Goal: Navigation & Orientation: Find specific page/section

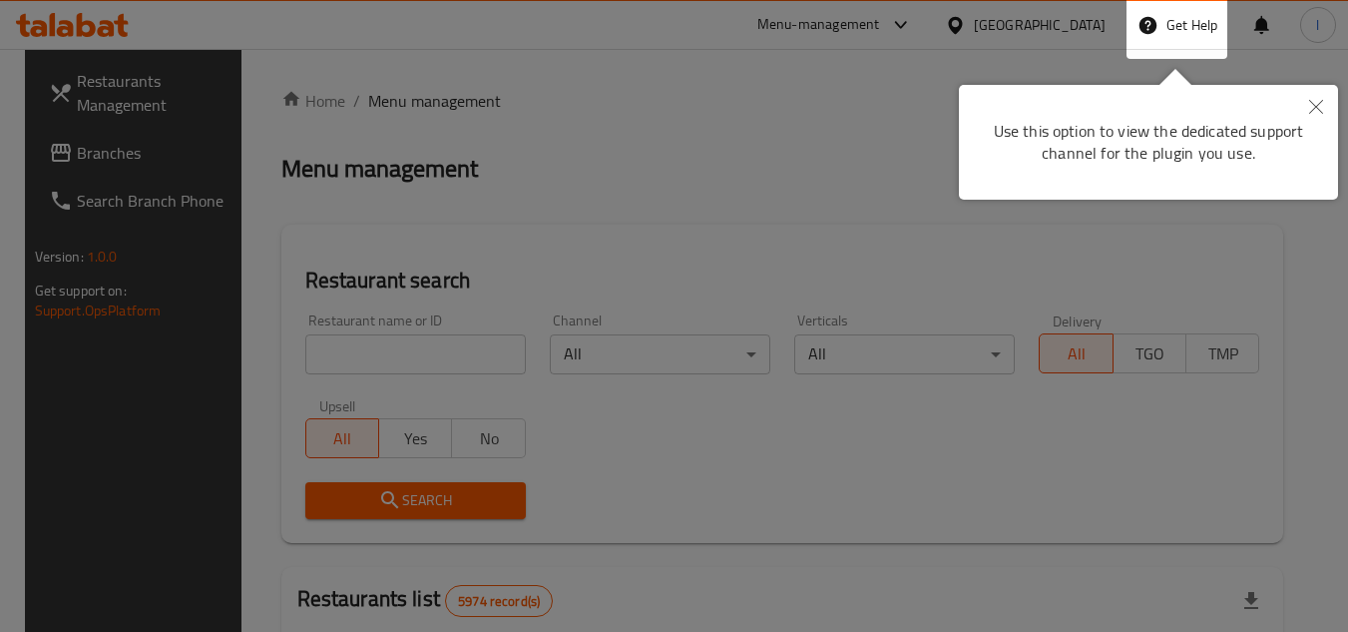
click at [1317, 100] on icon "Close" at bounding box center [1316, 107] width 14 height 14
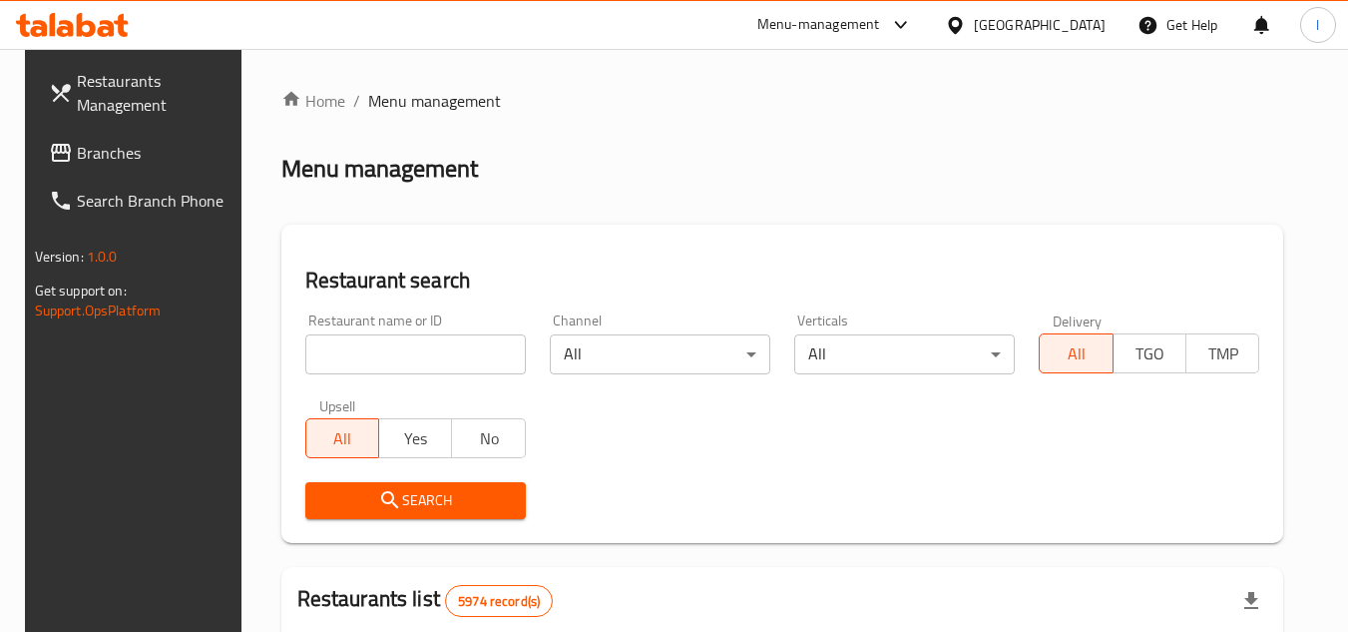
click at [1060, 14] on div "[GEOGRAPHIC_DATA]" at bounding box center [1040, 25] width 132 height 22
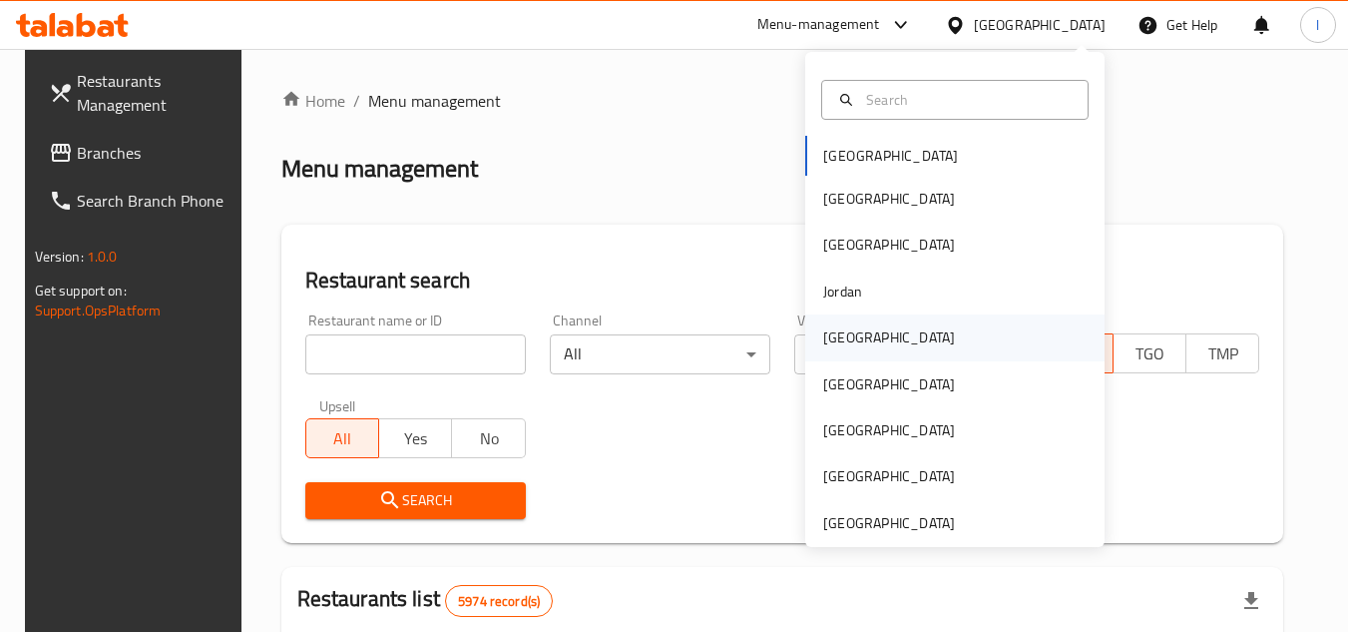
click at [823, 336] on div "[GEOGRAPHIC_DATA]" at bounding box center [889, 337] width 132 height 22
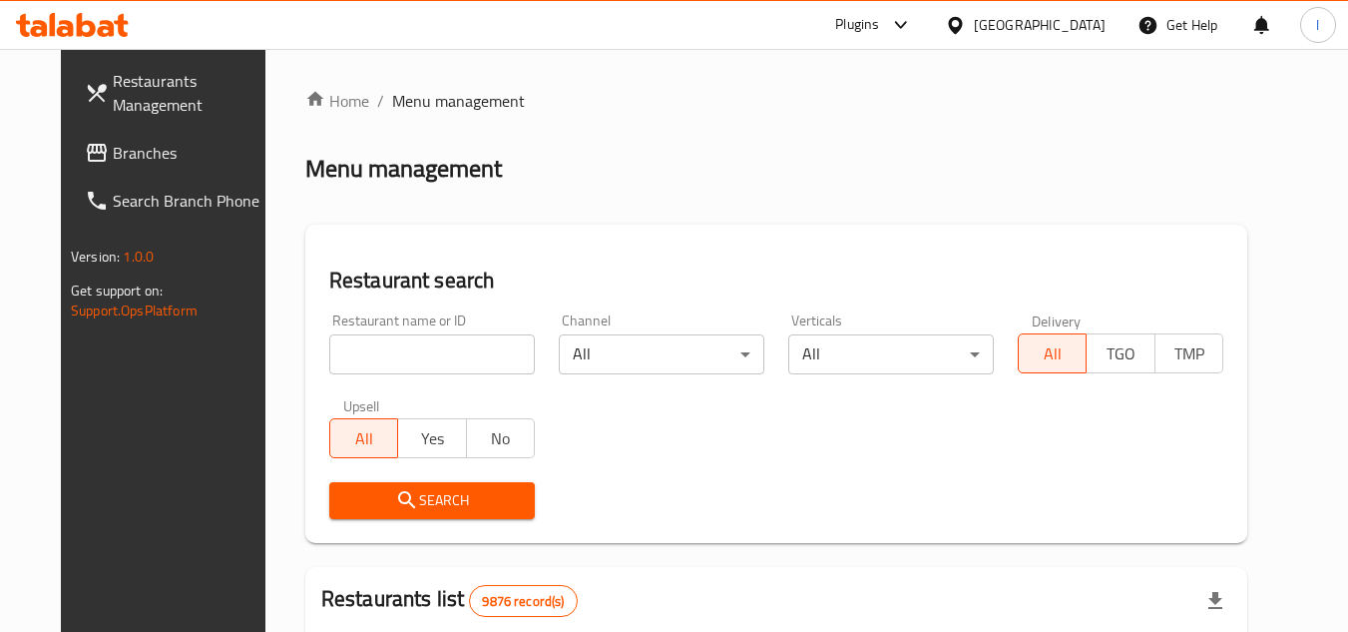
click at [113, 156] on span "Branches" at bounding box center [192, 153] width 158 height 24
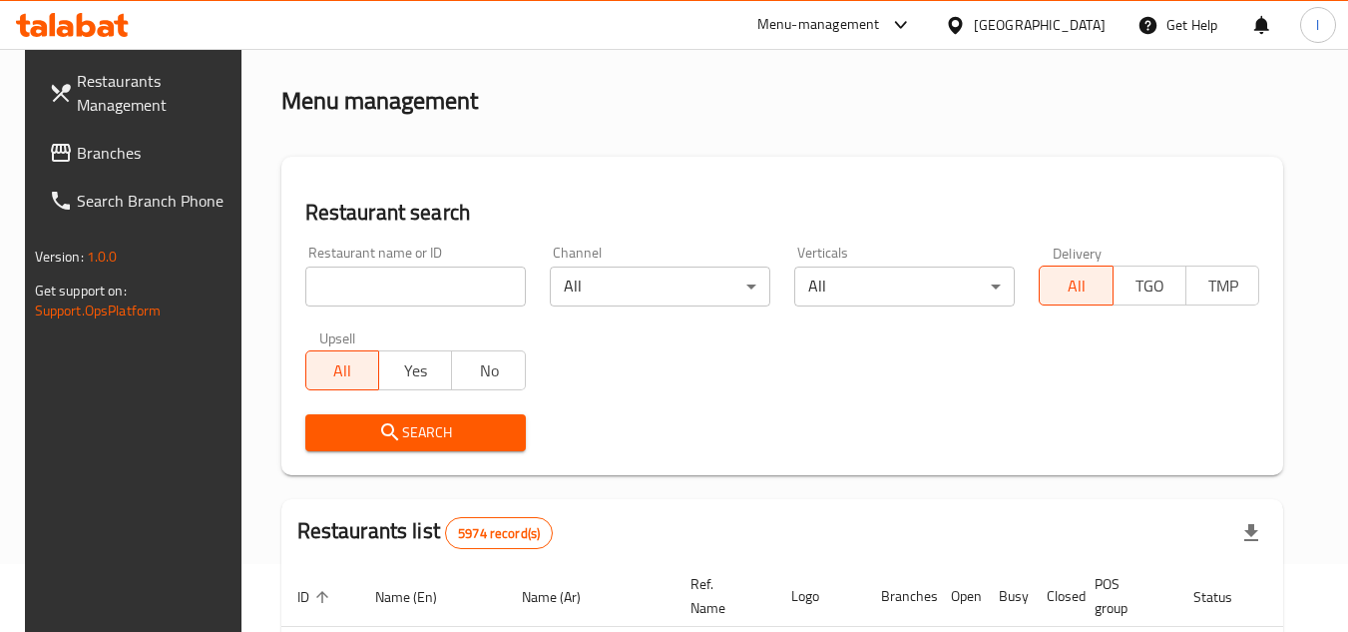
scroll to position [100, 0]
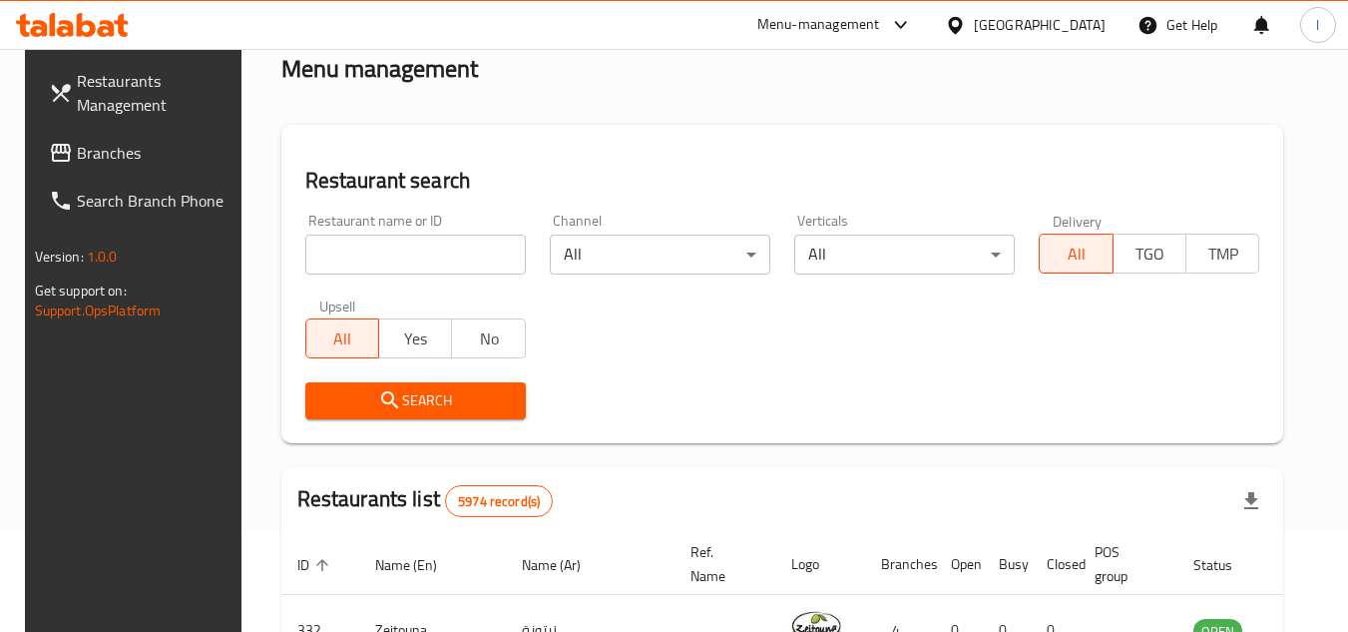
click at [1098, 20] on div "[GEOGRAPHIC_DATA]" at bounding box center [1040, 25] width 132 height 22
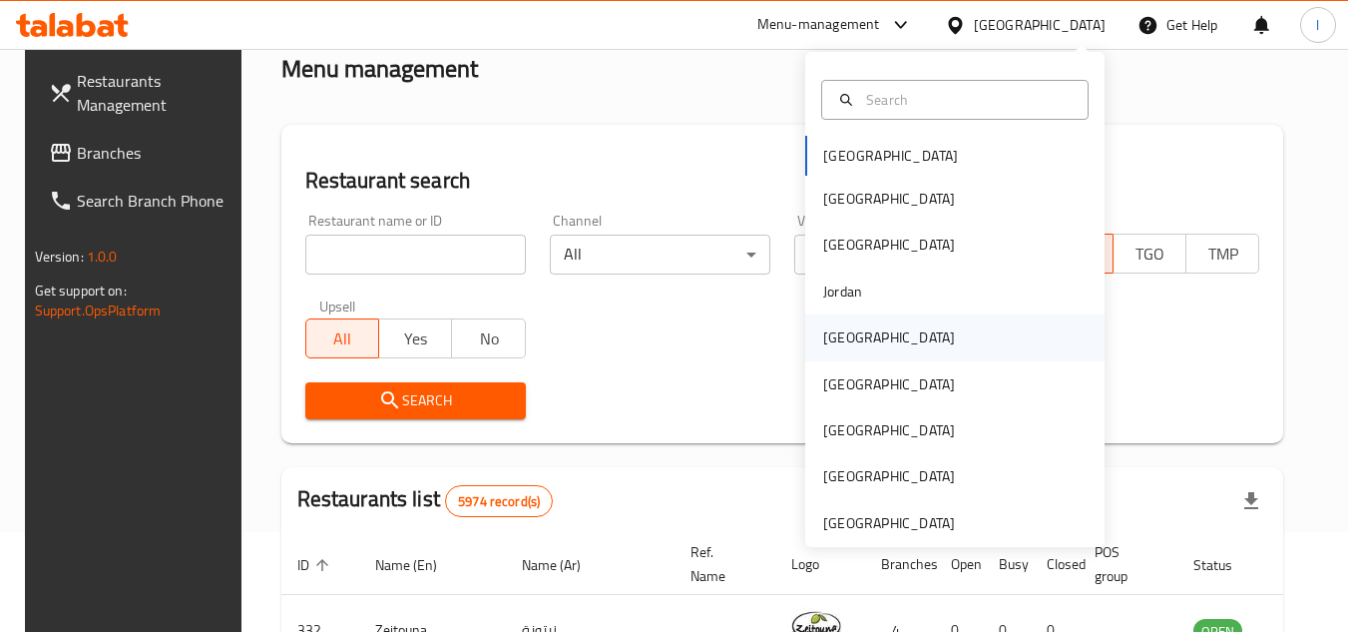
click at [827, 338] on div "[GEOGRAPHIC_DATA]" at bounding box center [889, 337] width 132 height 22
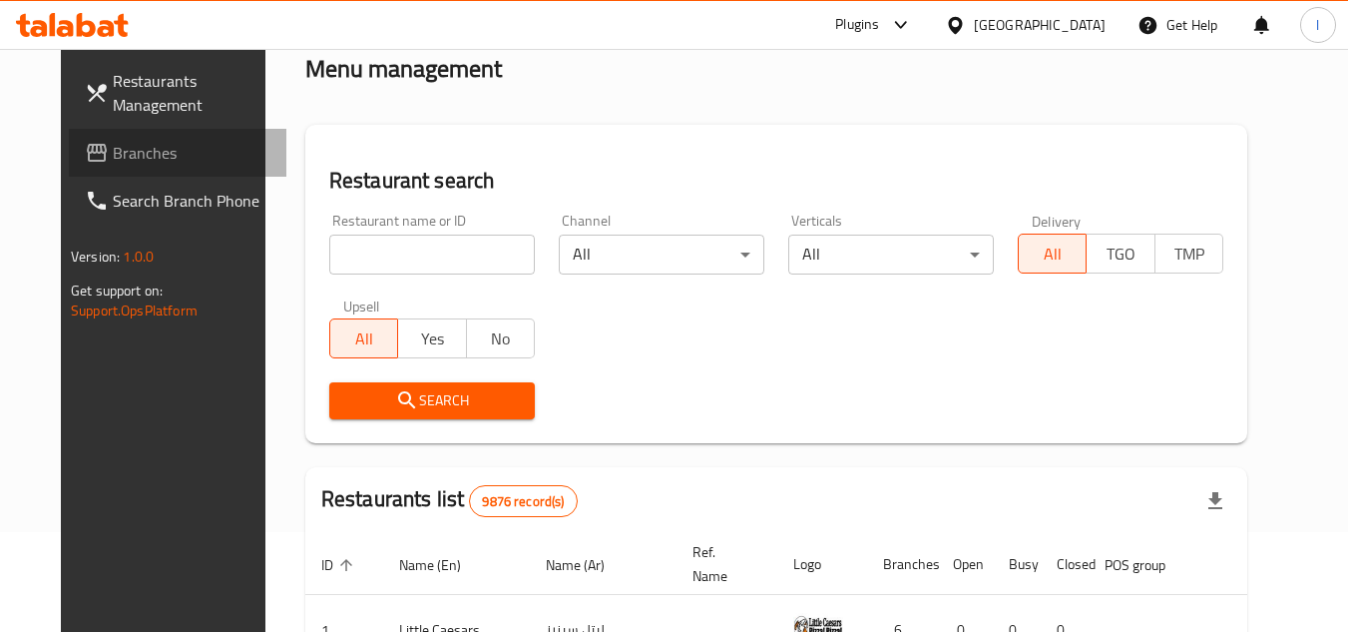
drag, startPoint x: 124, startPoint y: 162, endPoint x: 24, endPoint y: 193, distance: 104.5
click at [124, 162] on span "Branches" at bounding box center [192, 153] width 158 height 24
